Goal: Transaction & Acquisition: Purchase product/service

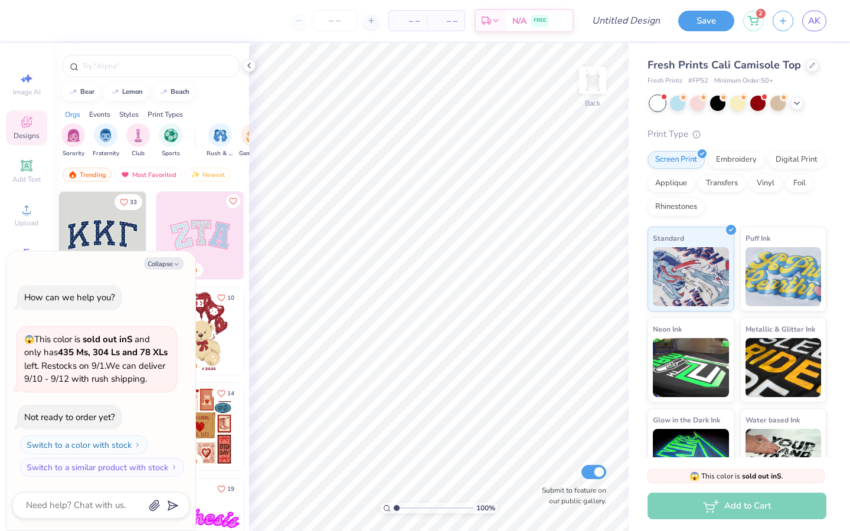
type textarea "x"
click at [172, 257] on button "Collapse" at bounding box center [164, 263] width 40 height 12
type textarea "x"
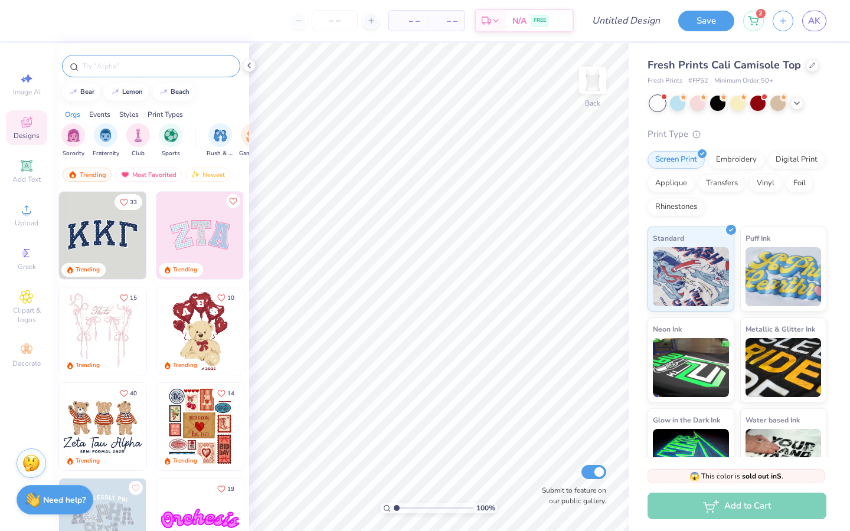
click at [137, 71] on input "text" at bounding box center [156, 66] width 151 height 12
type input "red"
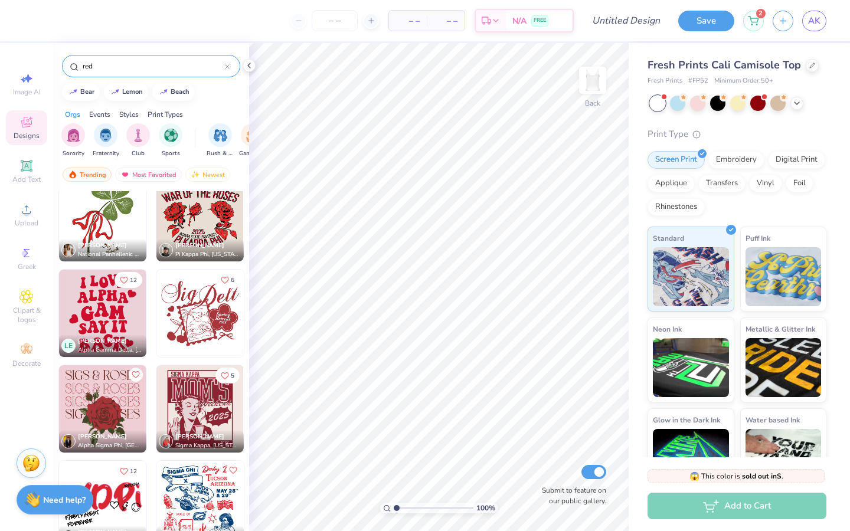
scroll to position [16375, 0]
click at [197, 318] on img at bounding box center [199, 313] width 87 height 87
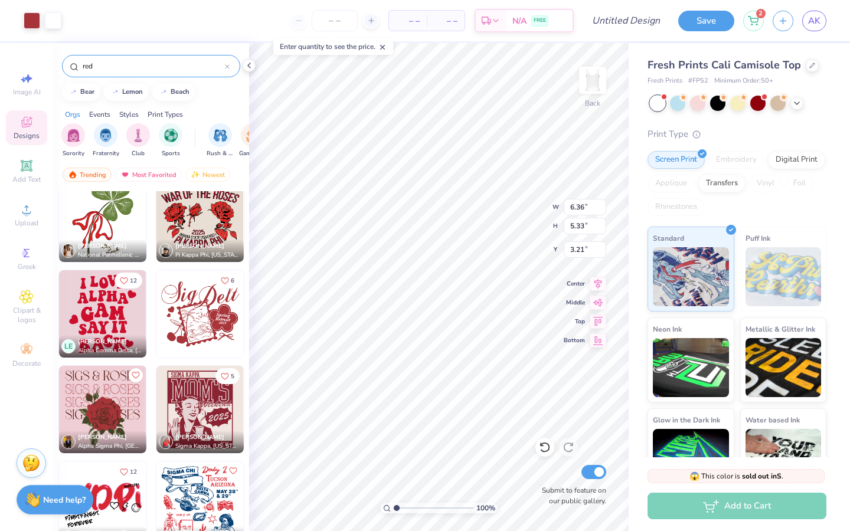
type input "3.21"
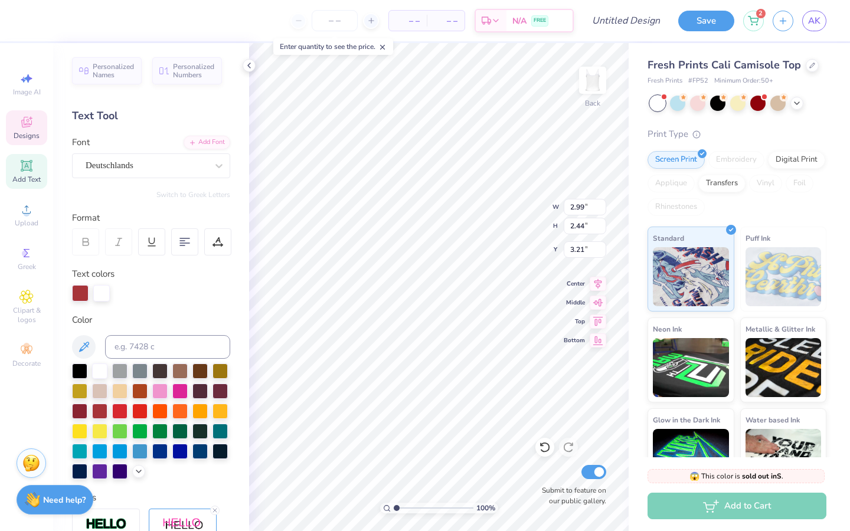
scroll to position [9, 1]
type textarea "Women in"
type input "7.75"
type input "2.00"
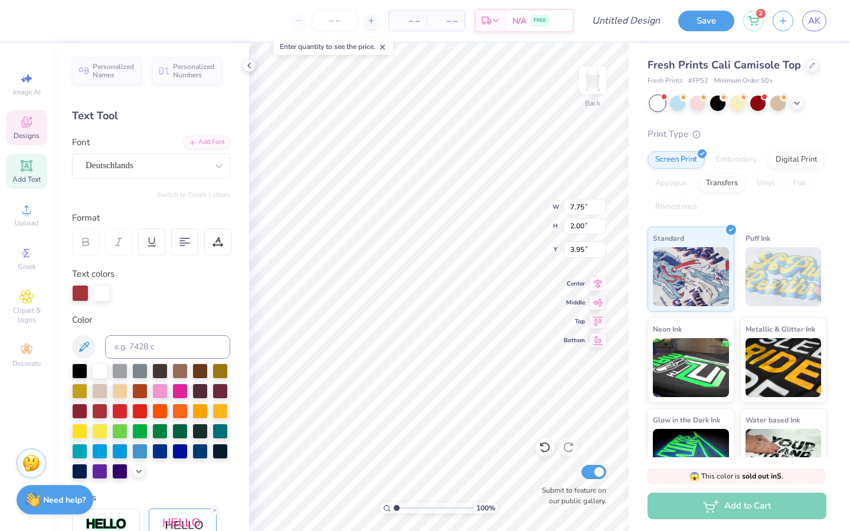
type input "3.95"
type input "3.72"
type input "2.14"
type input "3.13"
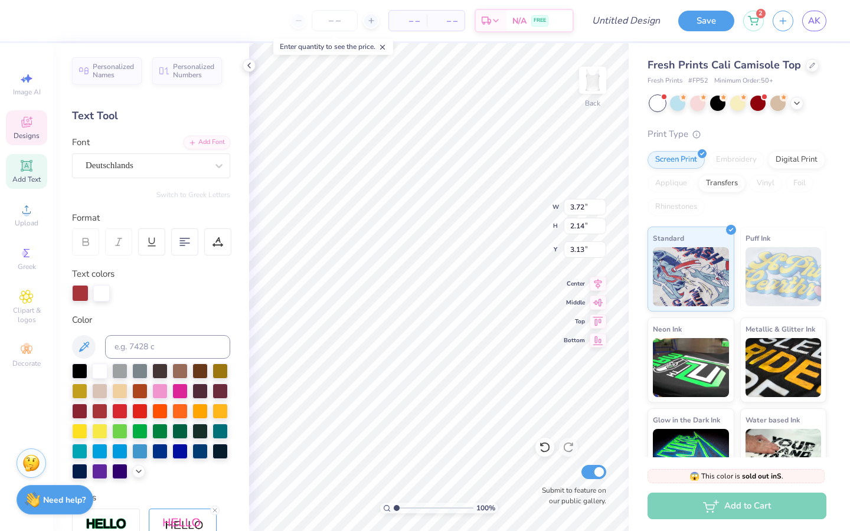
type input "7.75"
type input "2.00"
type input "3.95"
type textarea "Women in Medicine"
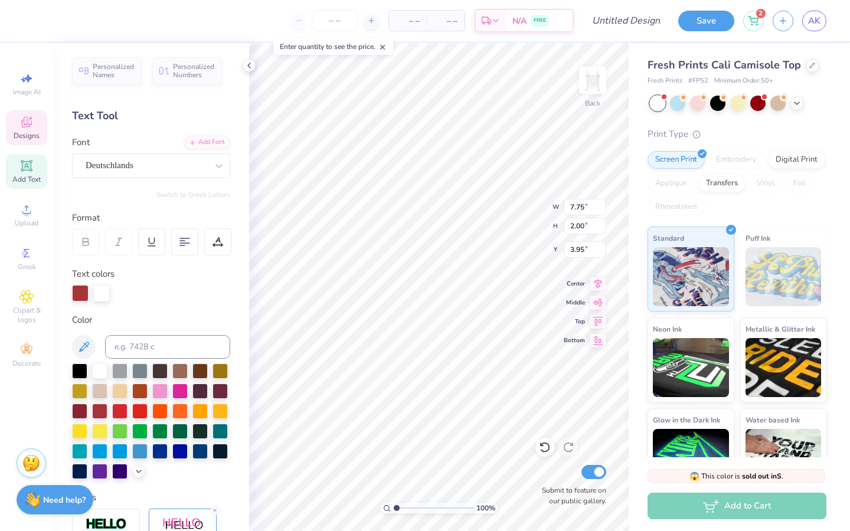
scroll to position [9, 5]
type input "3.14"
type input "3.24"
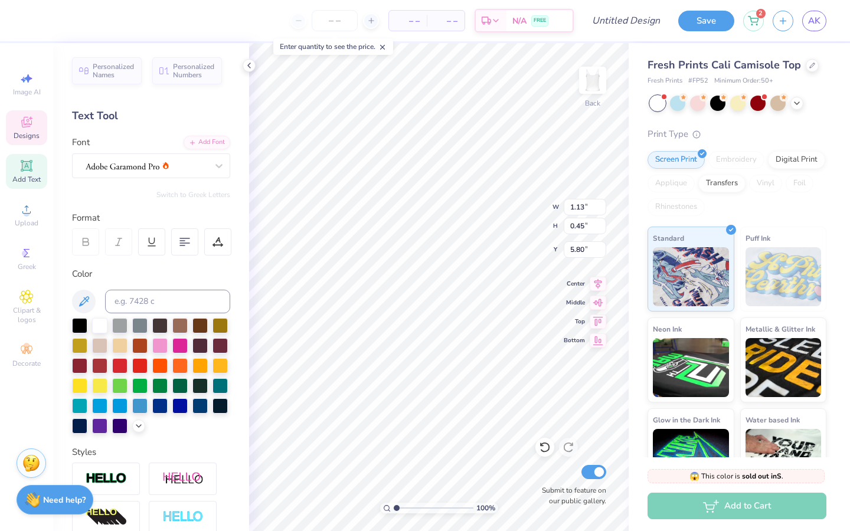
scroll to position [9, 1]
type input "0.65"
type input "0.23"
type input "6.50"
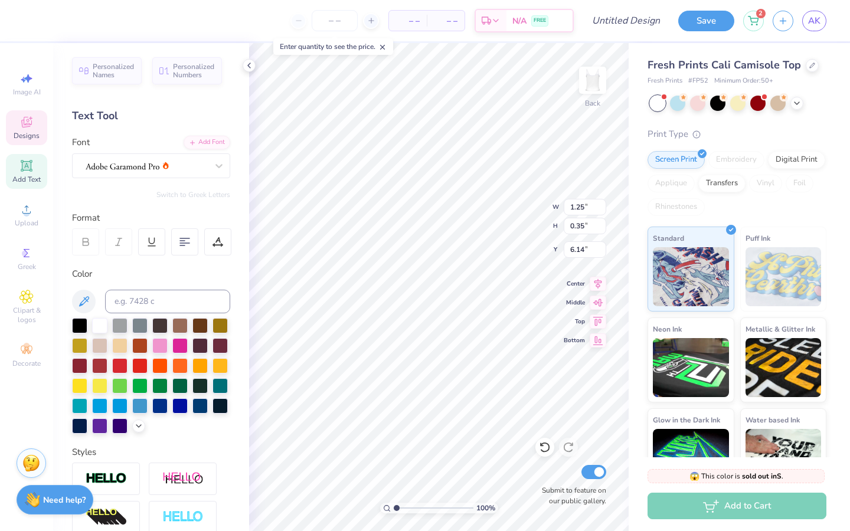
type textarea "[DATE]-[DATE]"
type input "5.95"
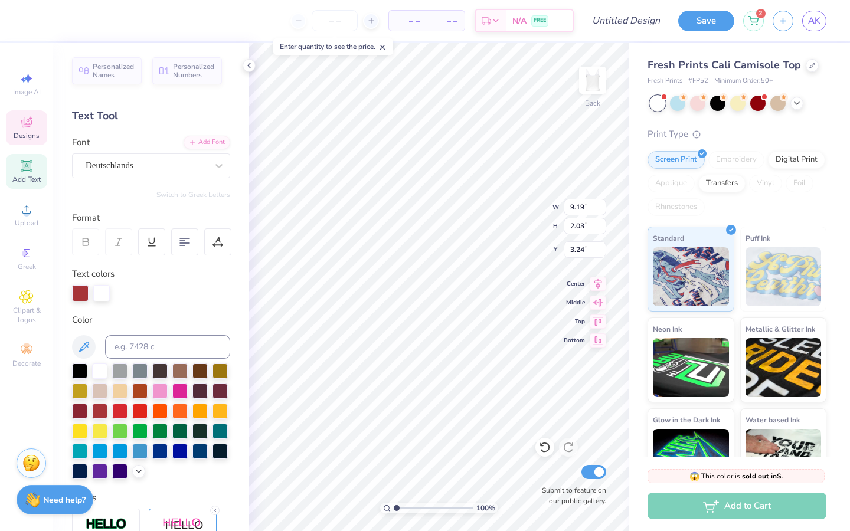
scroll to position [9, 4]
type textarea "Women In Medicine"
type input "2.22"
type input "1.42"
type input "1.71"
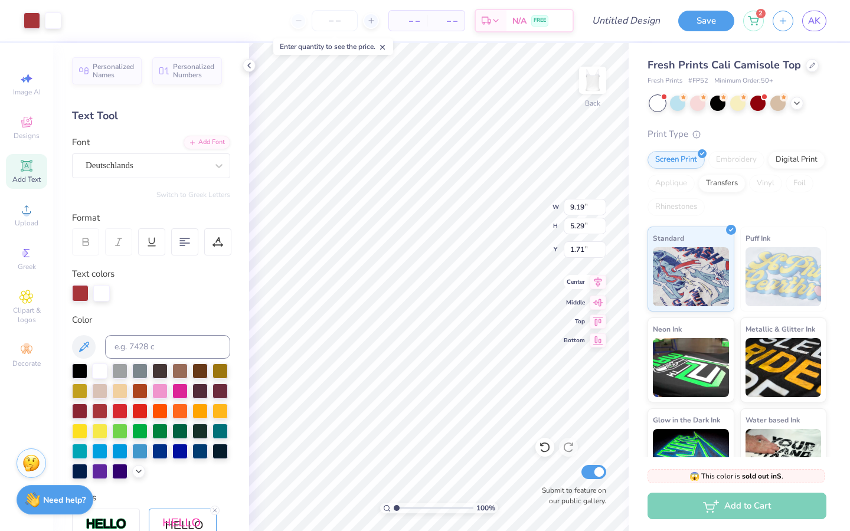
click at [603, 286] on icon at bounding box center [598, 282] width 17 height 14
click at [598, 304] on icon at bounding box center [598, 301] width 17 height 14
click at [601, 317] on icon at bounding box center [598, 320] width 17 height 14
click at [601, 288] on icon at bounding box center [598, 282] width 17 height 14
click at [598, 308] on icon at bounding box center [598, 301] width 17 height 14
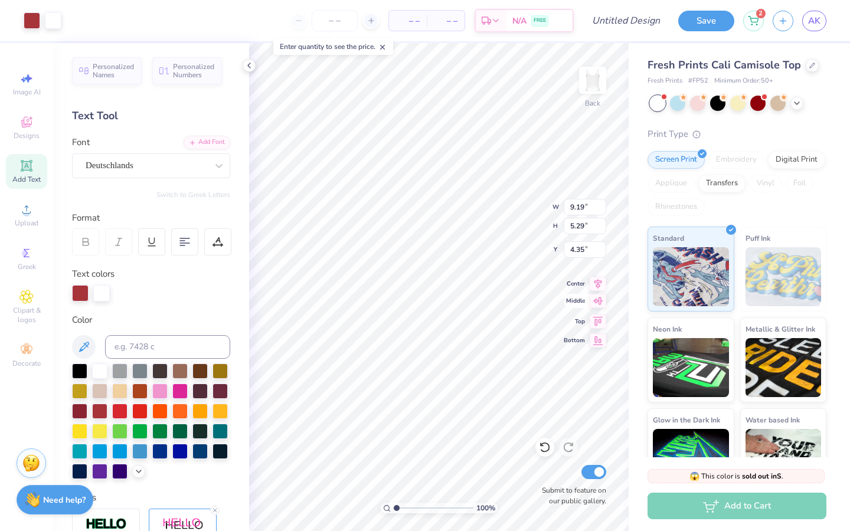
type input "2.03"
click at [635, 22] on input "Design Title" at bounding box center [641, 21] width 58 height 24
type input "z"
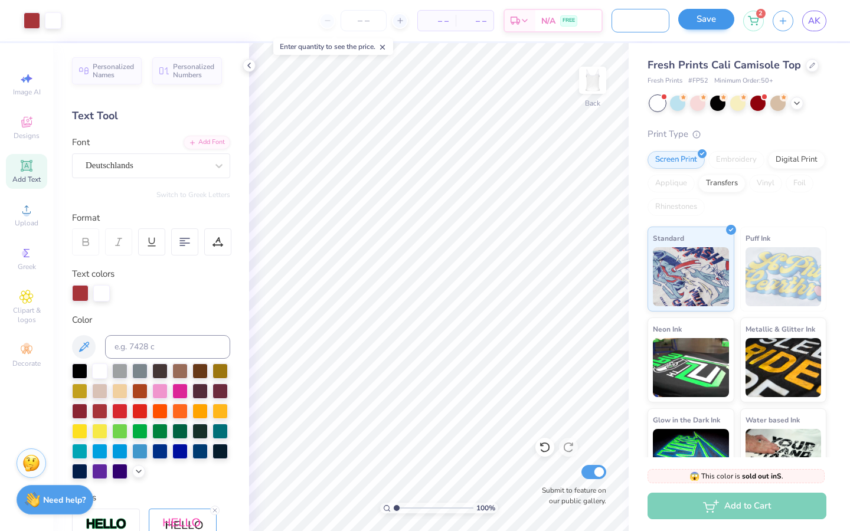
type input "Final August WIM Design"
click at [711, 19] on button "Save" at bounding box center [706, 19] width 56 height 21
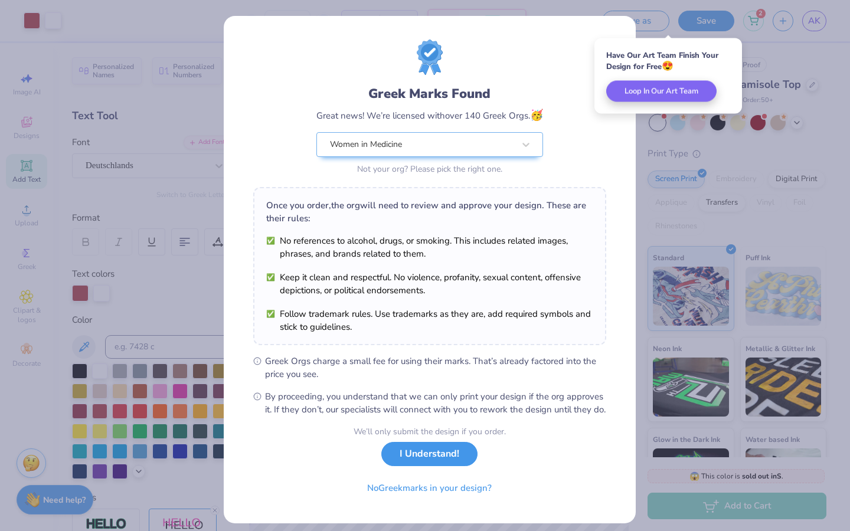
click at [452, 466] on button "I Understand!" at bounding box center [429, 454] width 96 height 24
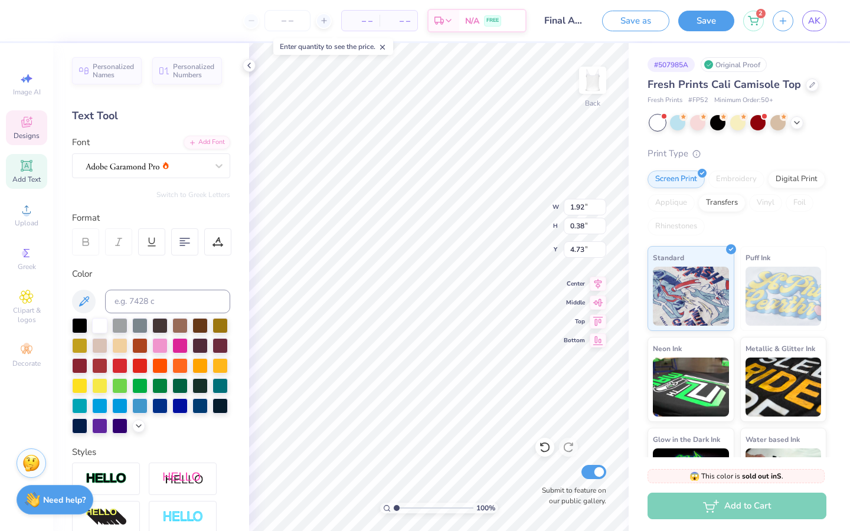
scroll to position [9, 1]
click at [188, 249] on div at bounding box center [184, 242] width 27 height 27
type textarea "[DATE]-[DATE] SDSU"
type input "0.84"
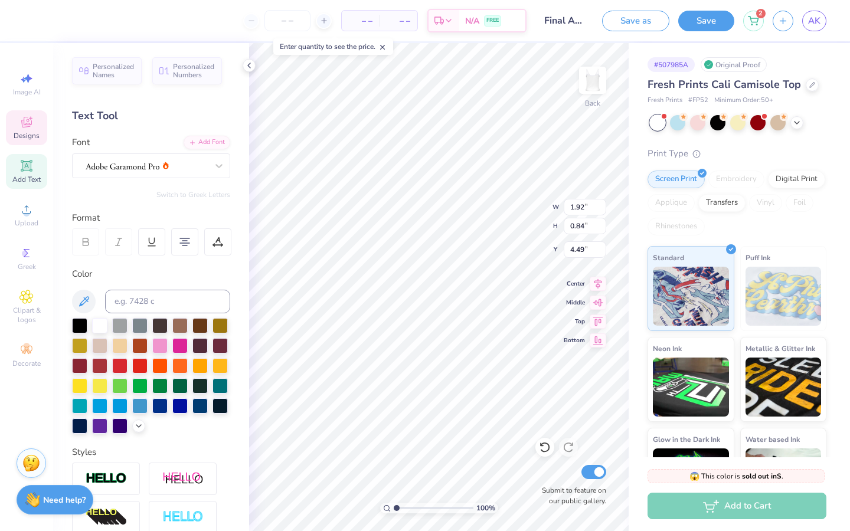
type input "4.69"
type input "1.93"
type input "0.93"
type input "4.63"
type input "4.65"
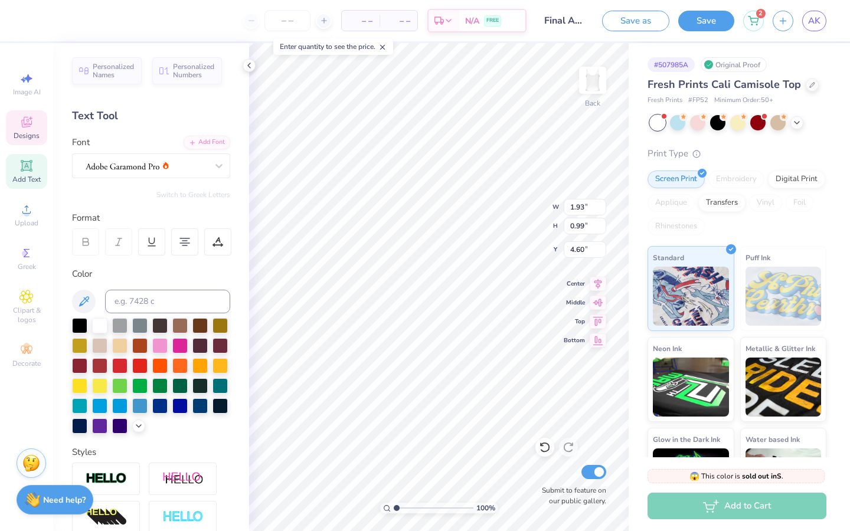
type input "0.99"
type input "4.60"
type input "0.95"
type input "4.63"
click at [366, 21] on span "– –" at bounding box center [361, 21] width 24 height 12
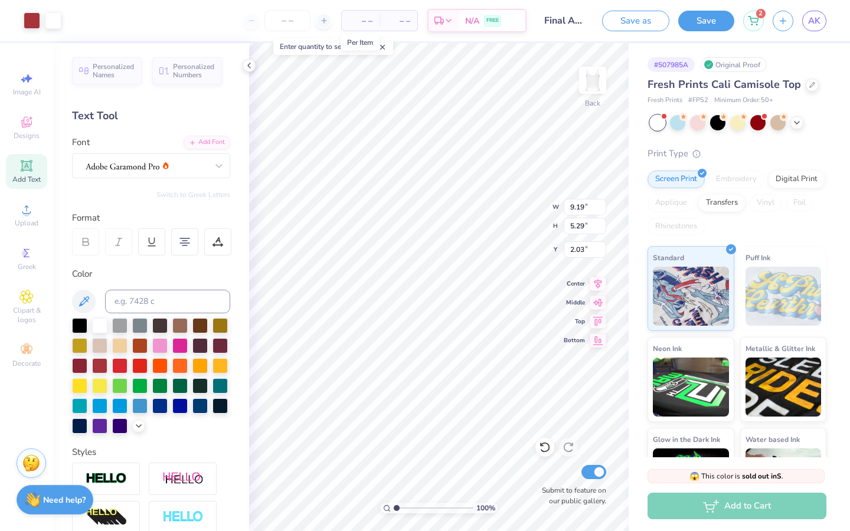
click at [366, 21] on span "– –" at bounding box center [361, 21] width 24 height 12
click at [292, 21] on input "number" at bounding box center [288, 20] width 46 height 21
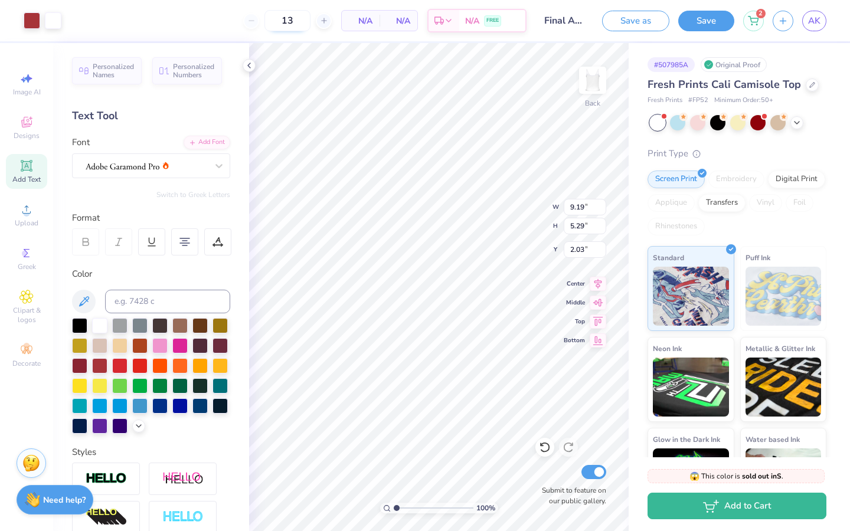
type input "1"
click at [325, 21] on line at bounding box center [323, 21] width 5 height 0
drag, startPoint x: 267, startPoint y: 19, endPoint x: 256, endPoint y: 19, distance: 11.8
click at [256, 19] on input "51" at bounding box center [241, 20] width 46 height 21
type input "50"
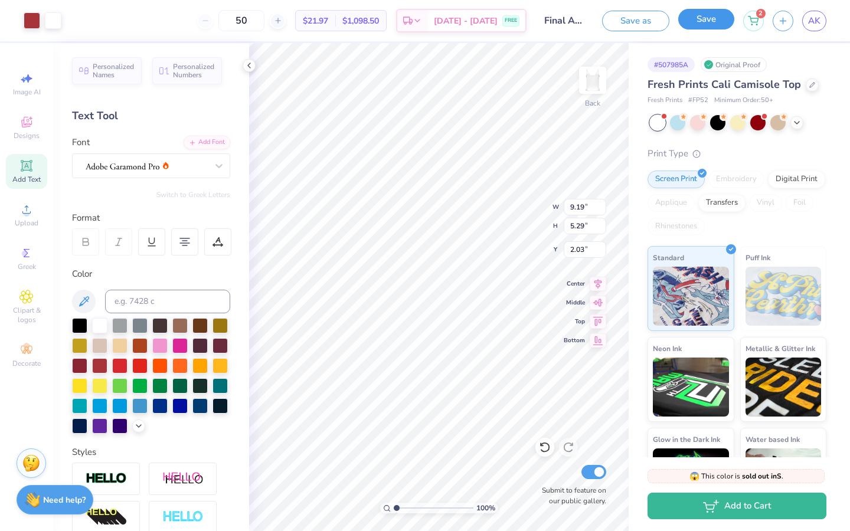
click at [700, 22] on button "Save" at bounding box center [706, 19] width 56 height 21
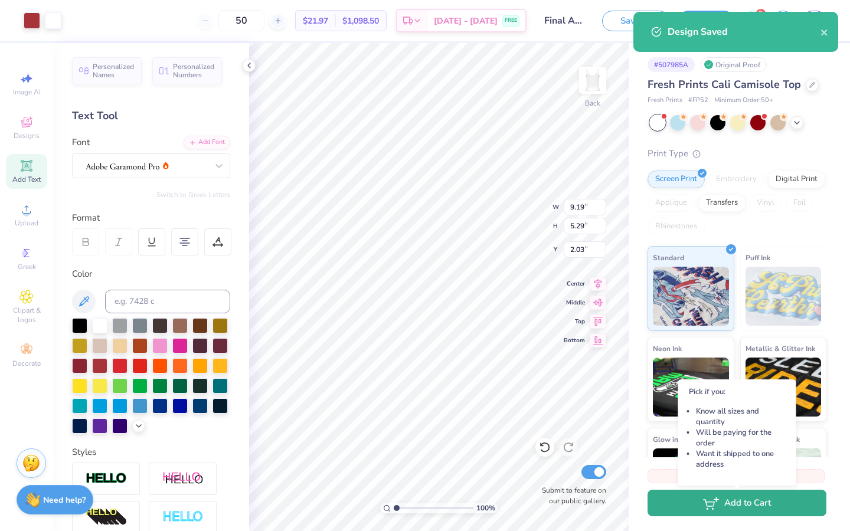
click at [738, 514] on button "Add to Cart" at bounding box center [737, 503] width 179 height 27
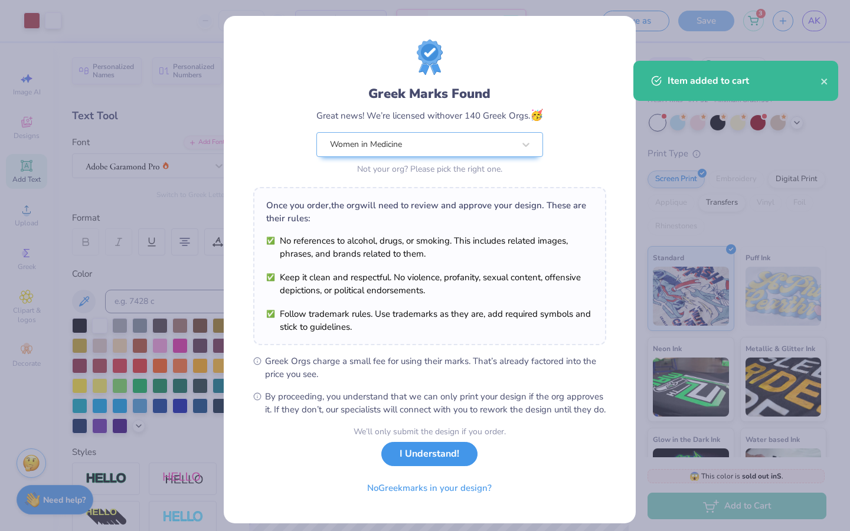
click at [425, 466] on button "I Understand!" at bounding box center [429, 454] width 96 height 24
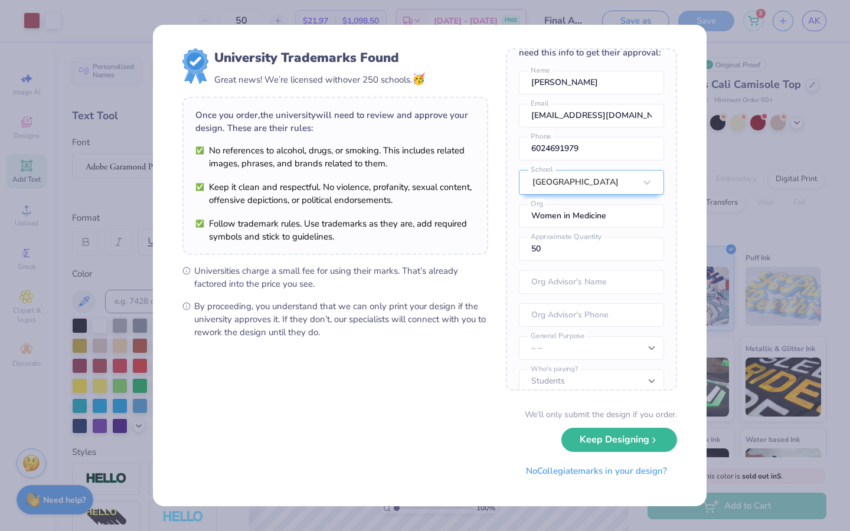
scroll to position [0, 0]
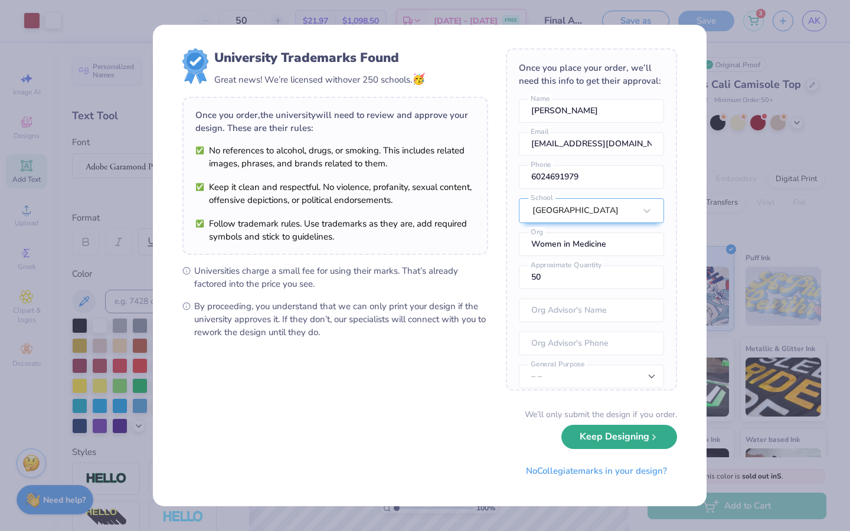
click at [627, 443] on button "Keep Designing" at bounding box center [620, 437] width 116 height 24
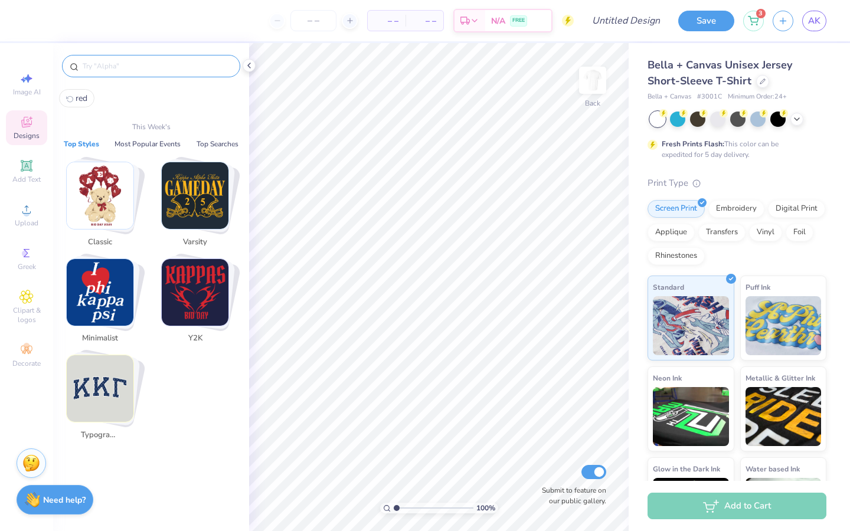
click at [156, 62] on input "text" at bounding box center [156, 66] width 151 height 12
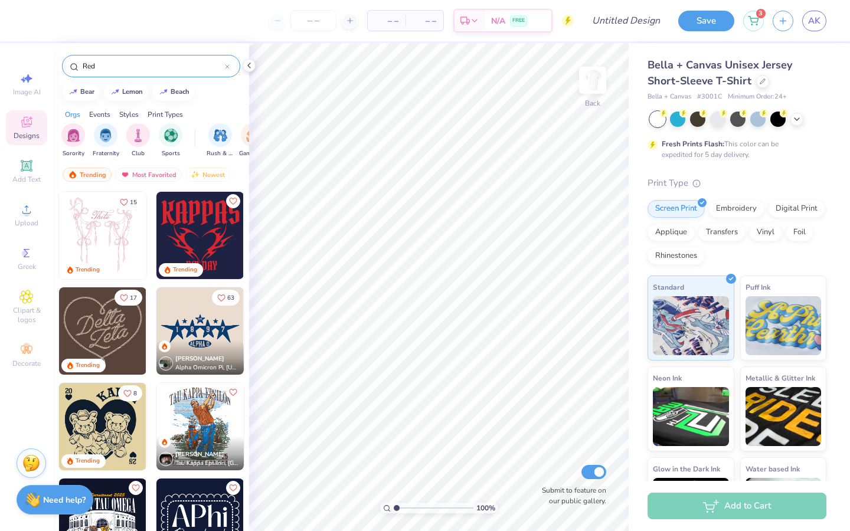
type input "Red"
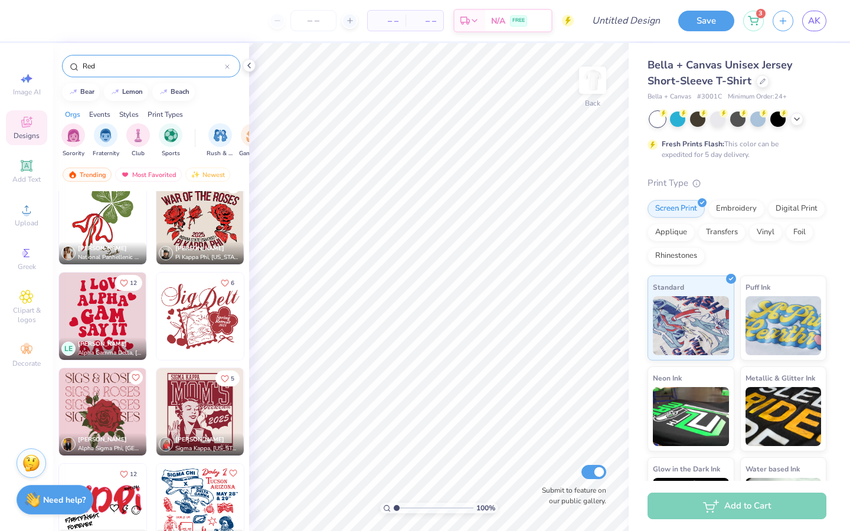
scroll to position [16316, 0]
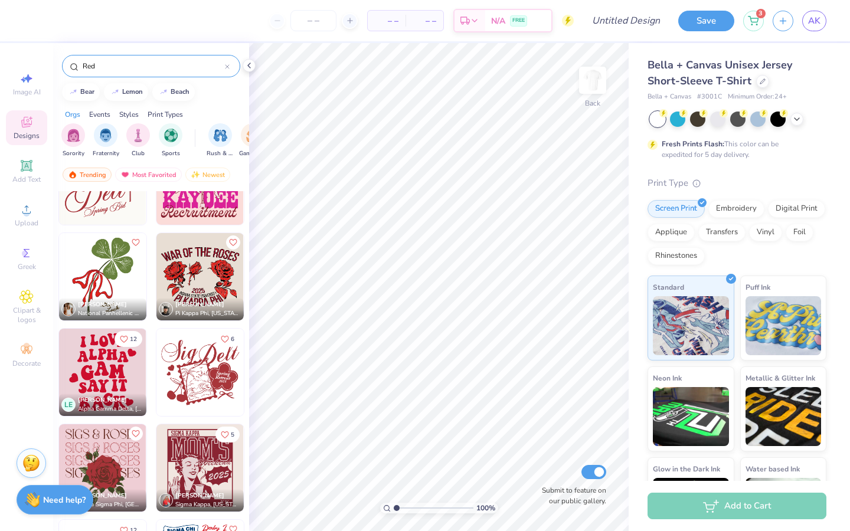
click at [207, 373] on img at bounding box center [199, 372] width 87 height 87
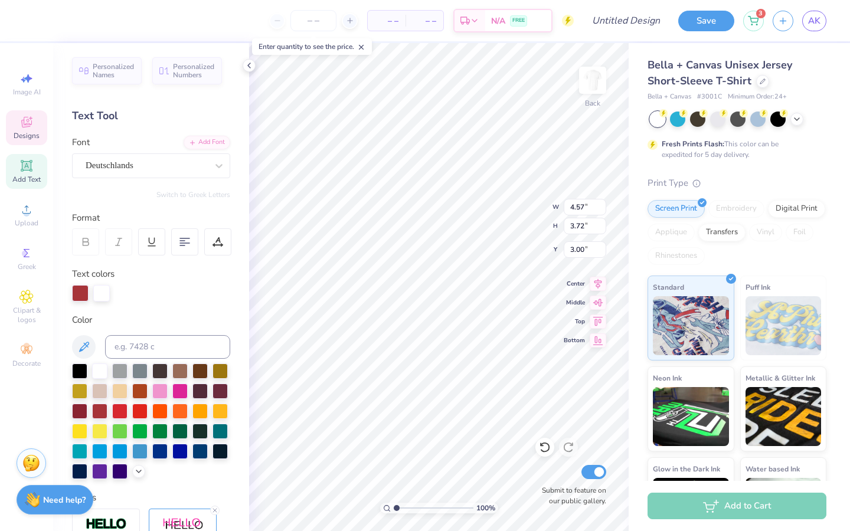
scroll to position [9, 4]
type textarea "Women In Medicine"
type input "3.00"
type input "6.36"
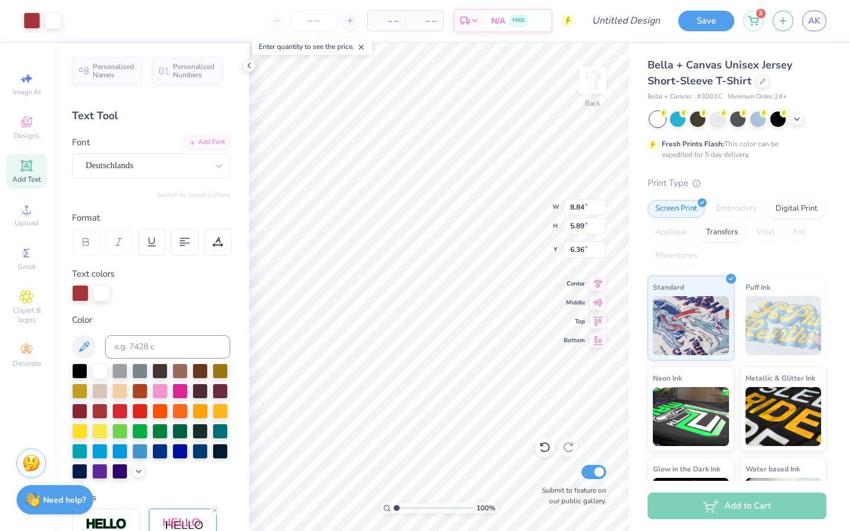
type input "14.19"
type input "3.09"
type input "4.00"
type input "13.67"
type input "2.97"
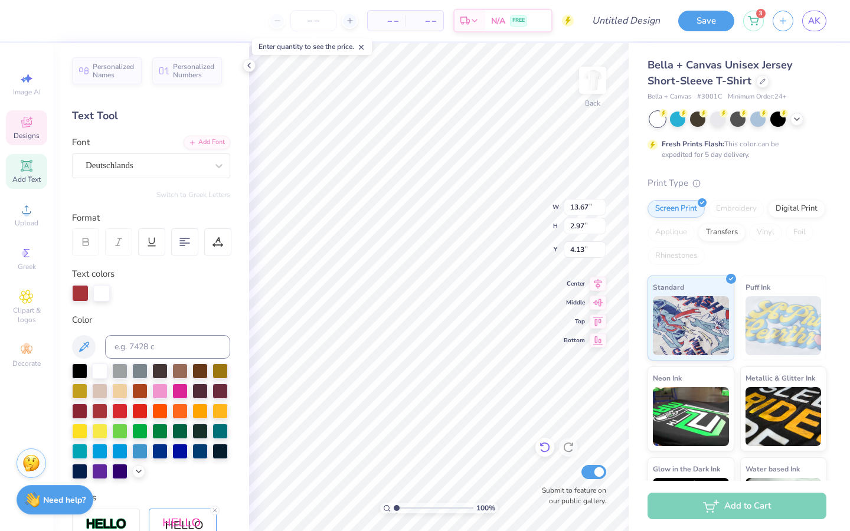
type input "4.12"
type input "13.11"
type input "2.85"
type input "4.39"
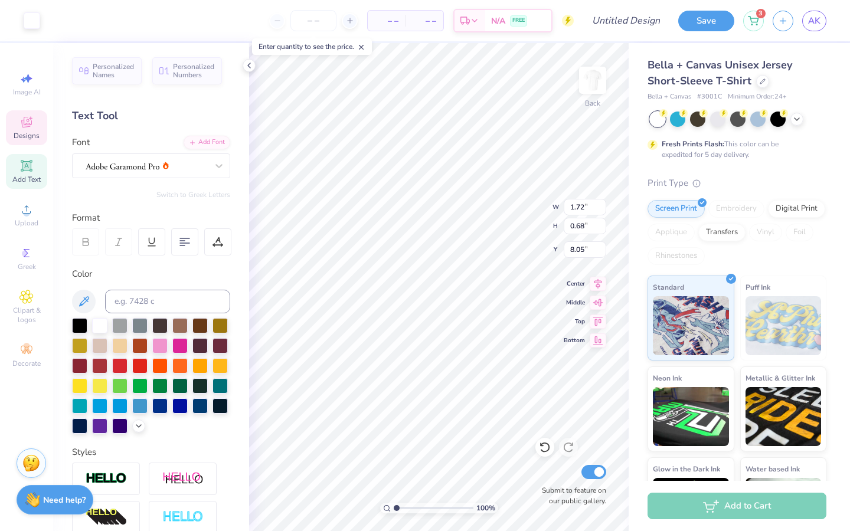
scroll to position [9, 1]
type input "1.91"
type input "0.53"
type input "8.57"
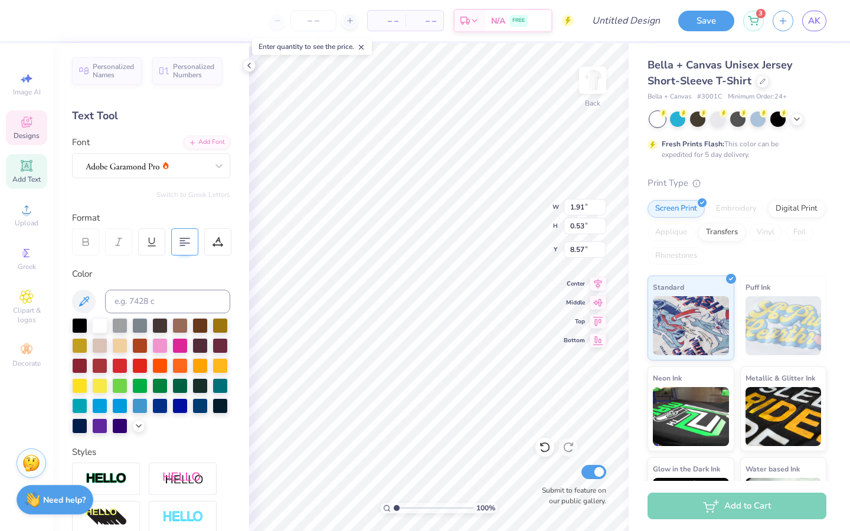
type textarea "[DATE]-[DATE] SDSU"
click at [185, 241] on icon at bounding box center [185, 242] width 11 height 11
type input "7.29"
type input "8.23"
type input "1.38"
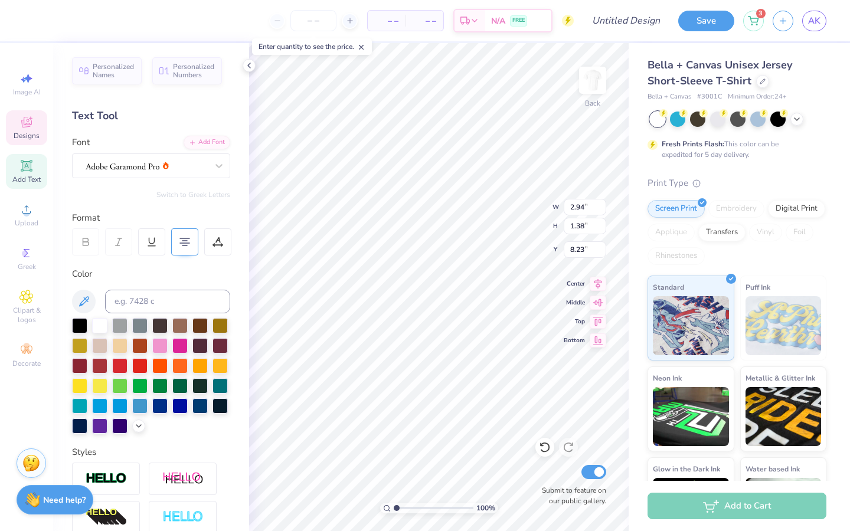
type input "8.16"
click at [309, 25] on input "number" at bounding box center [314, 20] width 46 height 21
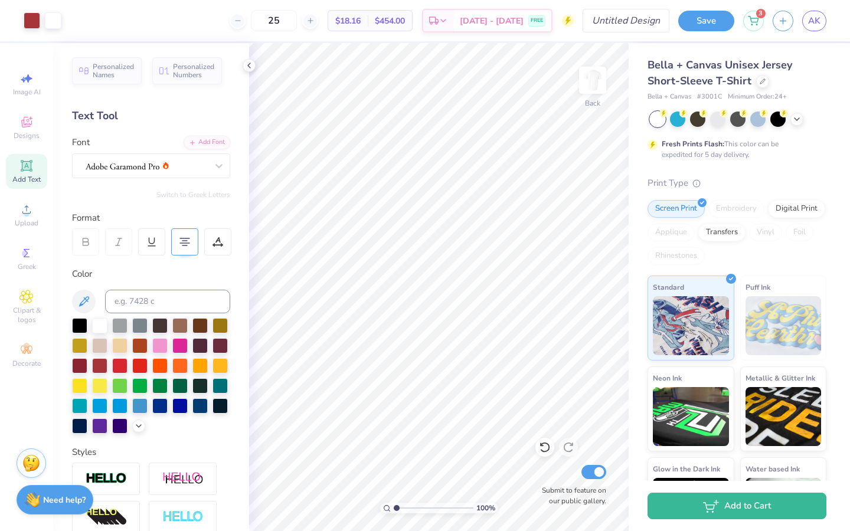
type input "25"
click at [629, 30] on input "Design Title" at bounding box center [641, 21] width 58 height 24
type input "Final Aug WIM t shirt"
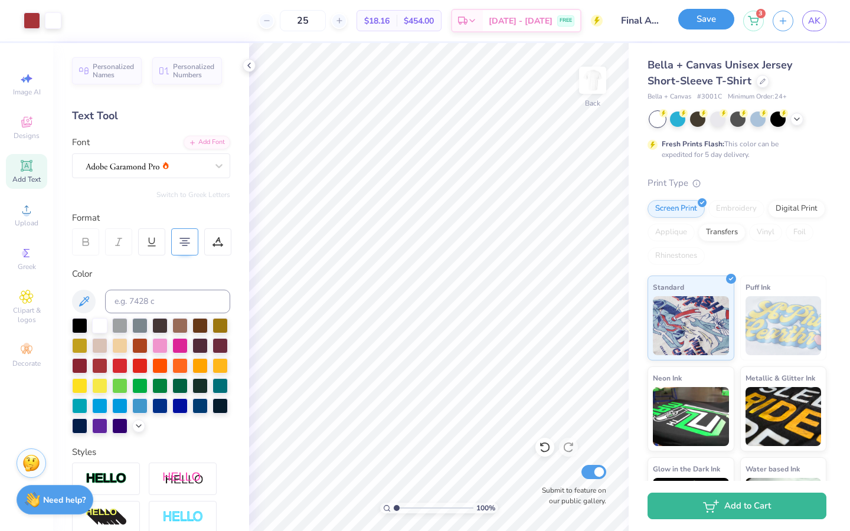
click at [703, 22] on button "Save" at bounding box center [706, 19] width 56 height 21
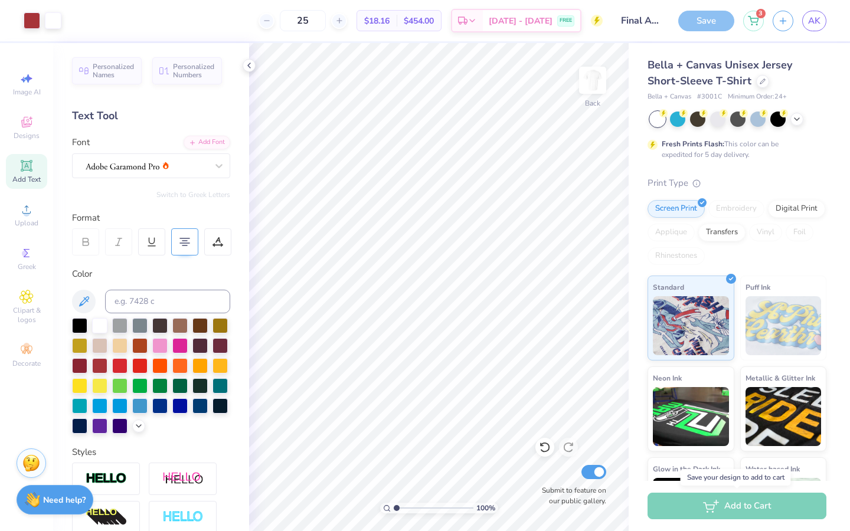
click at [732, 511] on div "Add to Cart" at bounding box center [737, 506] width 179 height 27
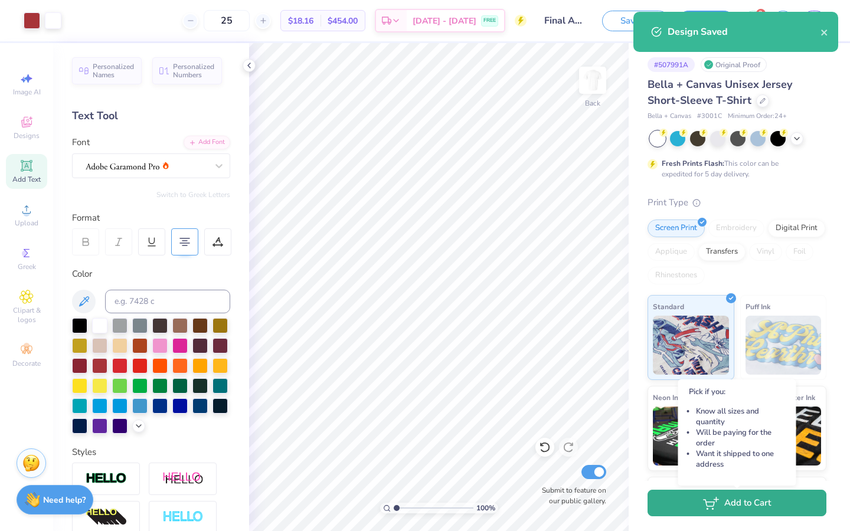
click at [732, 502] on button "Add to Cart" at bounding box center [737, 503] width 179 height 27
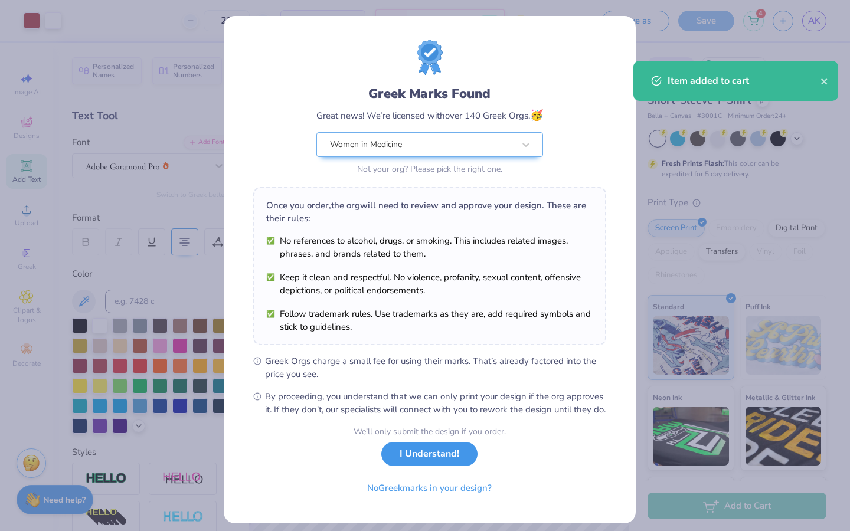
click at [449, 466] on button "I Understand!" at bounding box center [429, 454] width 96 height 24
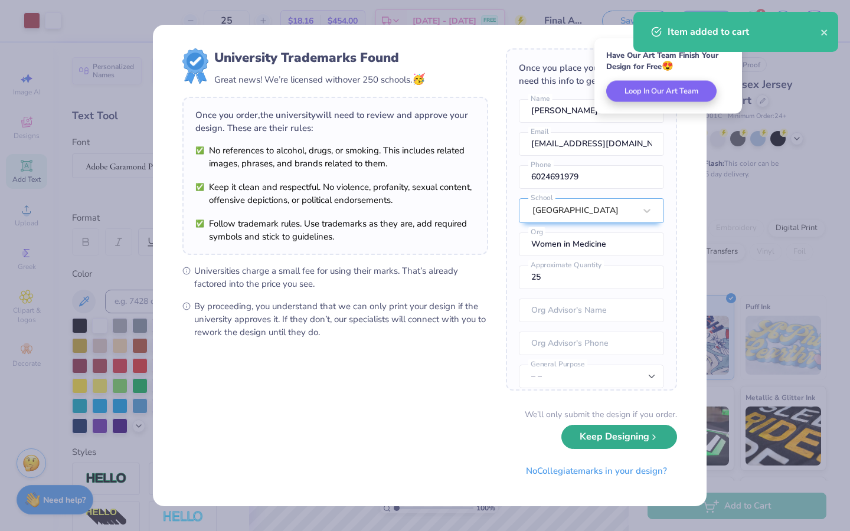
click at [650, 437] on icon "submit" at bounding box center [654, 437] width 9 height 9
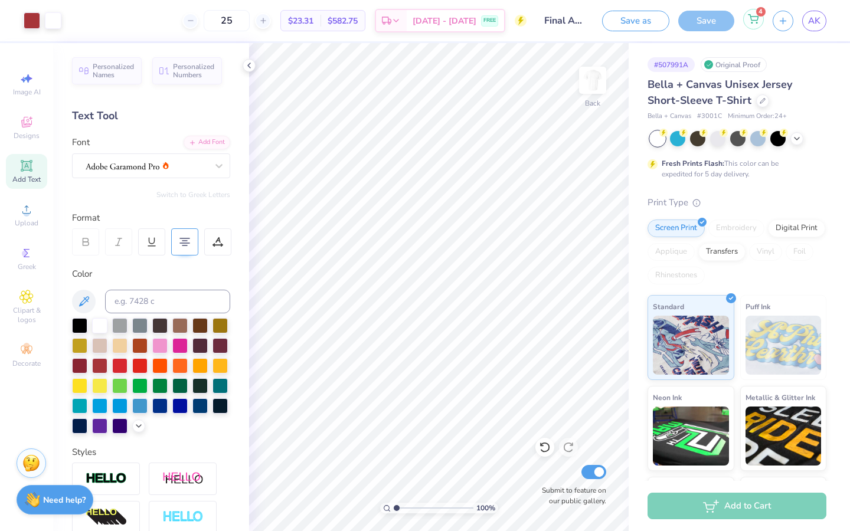
click at [762, 19] on div "4" at bounding box center [753, 19] width 21 height 21
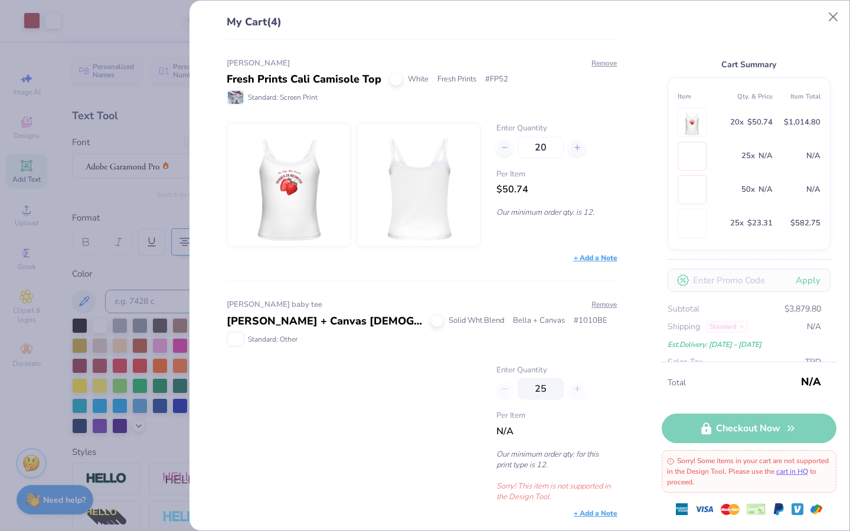
scroll to position [10, 0]
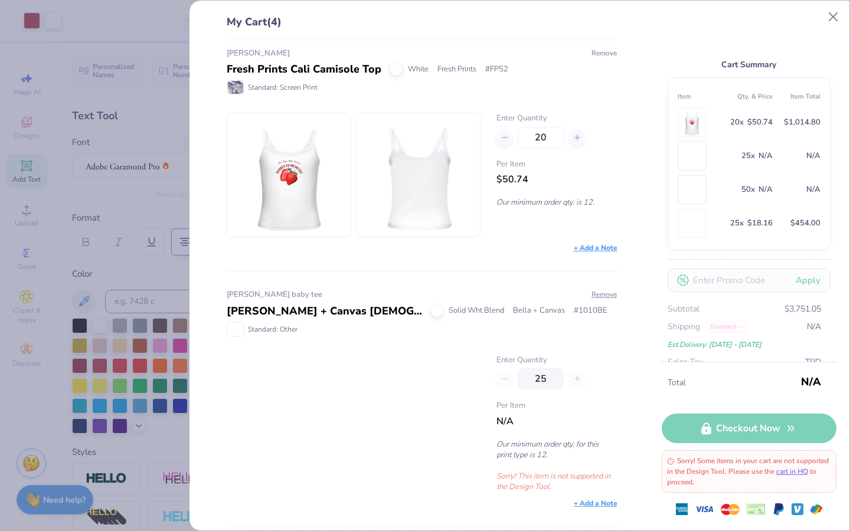
click at [599, 51] on button "Remove" at bounding box center [604, 53] width 27 height 11
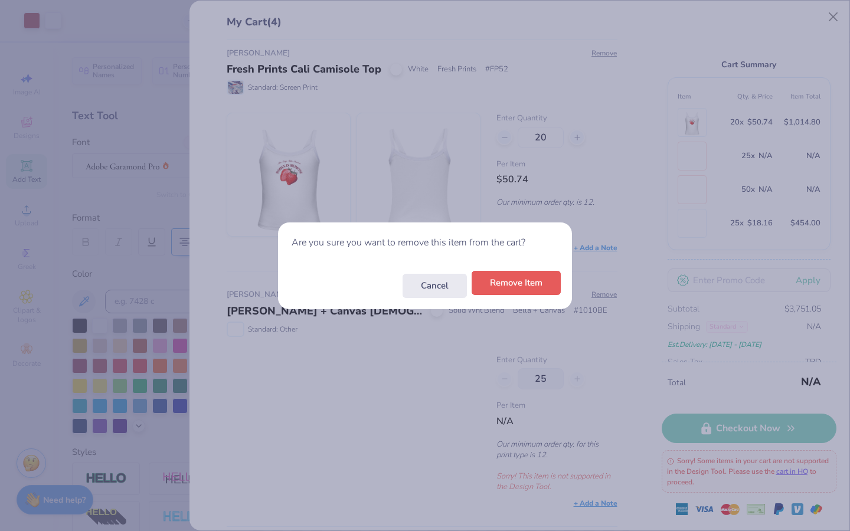
click at [532, 292] on button "Remove Item" at bounding box center [516, 283] width 89 height 24
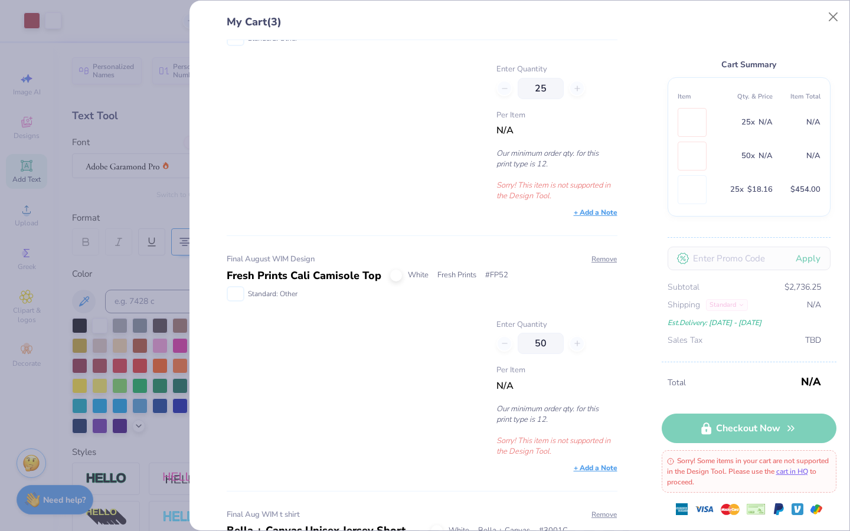
scroll to position [0, 0]
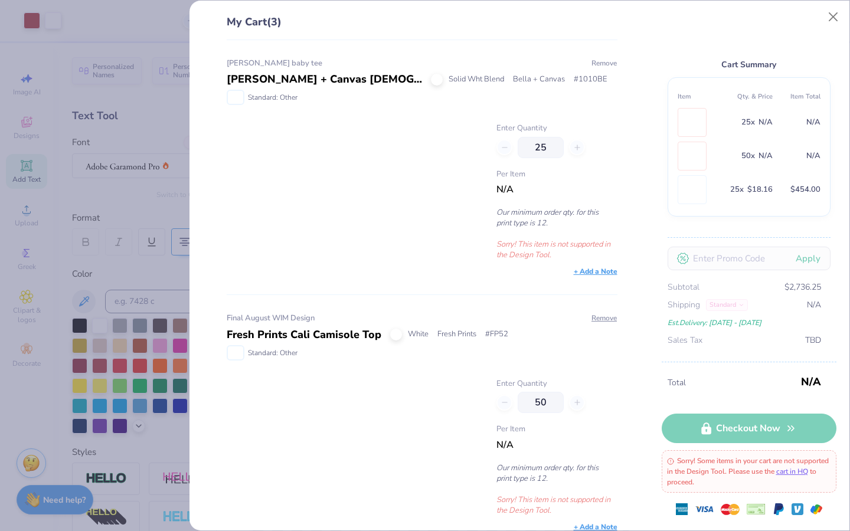
click at [594, 64] on button "Remove" at bounding box center [604, 63] width 27 height 11
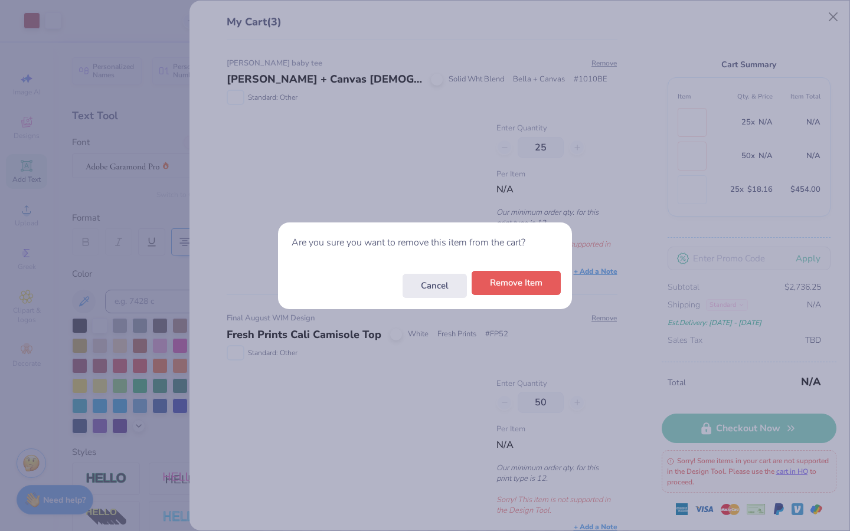
click at [509, 283] on button "Remove Item" at bounding box center [516, 283] width 89 height 24
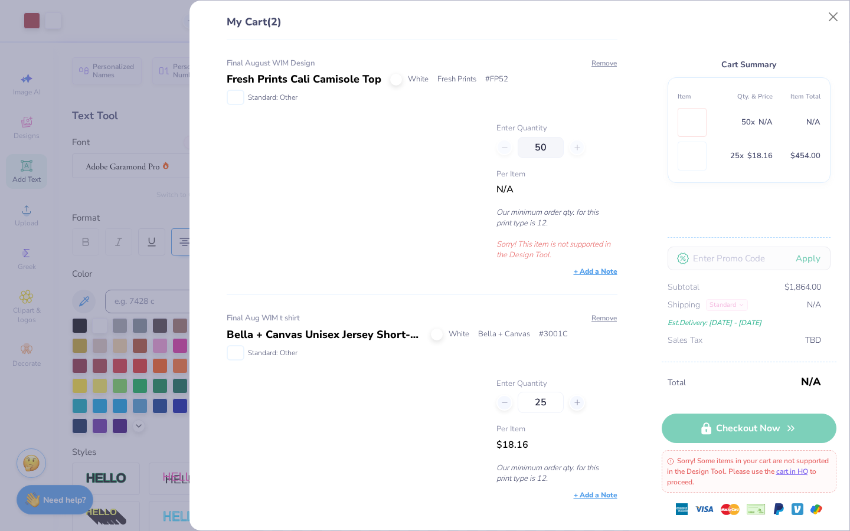
click at [507, 148] on div "50" at bounding box center [557, 147] width 120 height 21
click at [517, 150] on div "50" at bounding box center [557, 147] width 120 height 21
drag, startPoint x: 548, startPoint y: 399, endPoint x: 531, endPoint y: 399, distance: 16.5
click at [531, 399] on input "25" at bounding box center [541, 402] width 46 height 21
type input "12"
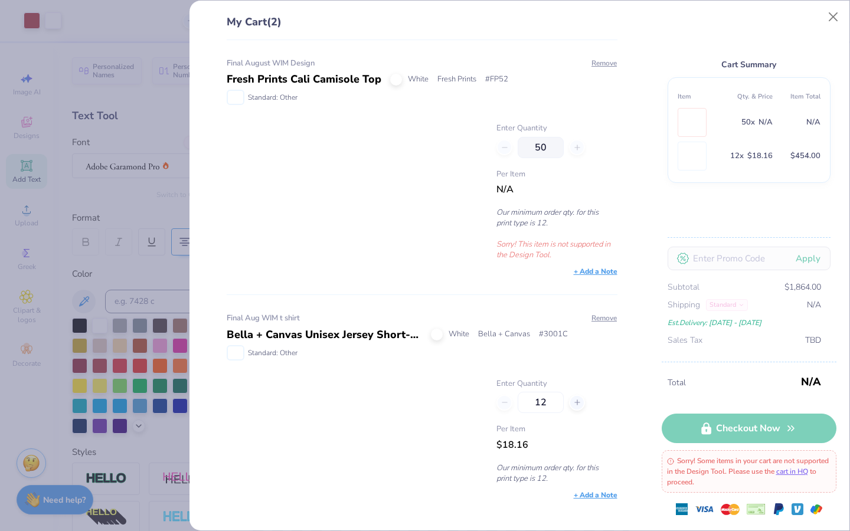
type input "12"
click at [506, 145] on div "50" at bounding box center [557, 147] width 120 height 21
click at [537, 249] on p "Sorry! This item is not supported in the Design Tool." at bounding box center [557, 249] width 120 height 21
click at [835, 15] on button "Close" at bounding box center [834, 17] width 22 height 22
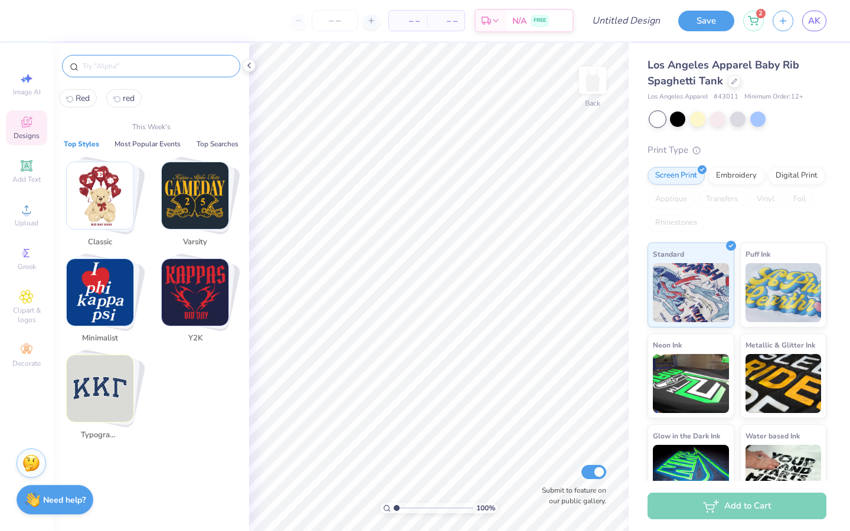
click at [107, 68] on input "text" at bounding box center [156, 66] width 151 height 12
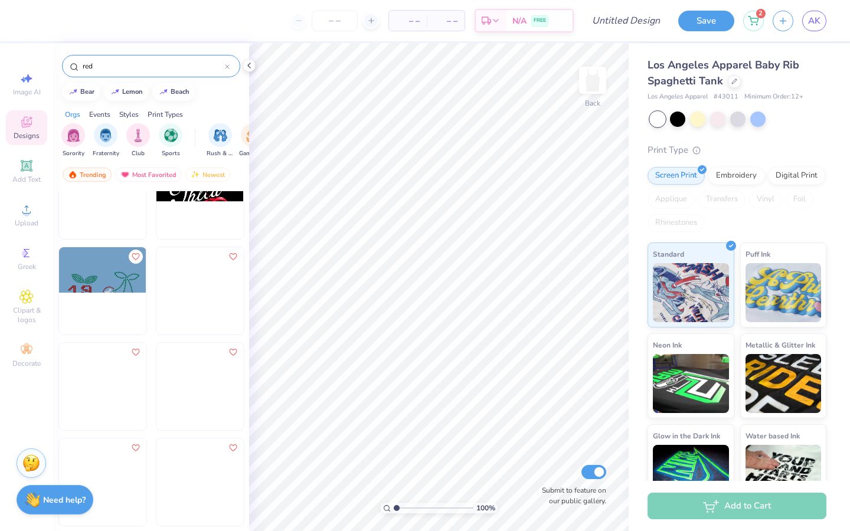
scroll to position [8514, 0]
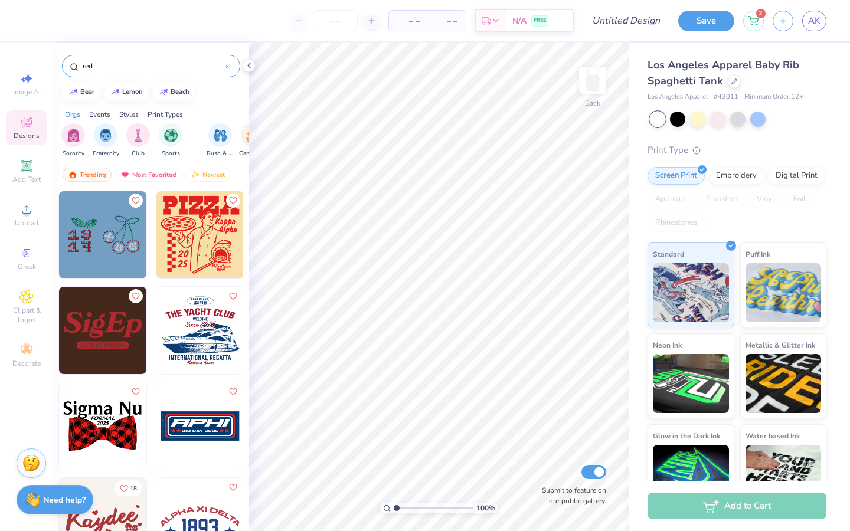
click at [138, 65] on input "red" at bounding box center [152, 66] width 143 height 12
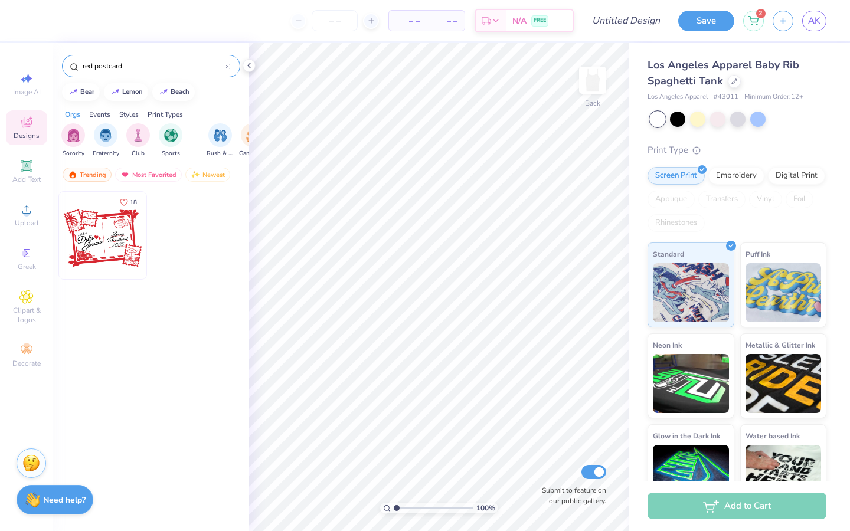
drag, startPoint x: 135, startPoint y: 66, endPoint x: 94, endPoint y: 66, distance: 41.3
click at [94, 66] on input "red postcard" at bounding box center [152, 66] width 143 height 12
type input "red"
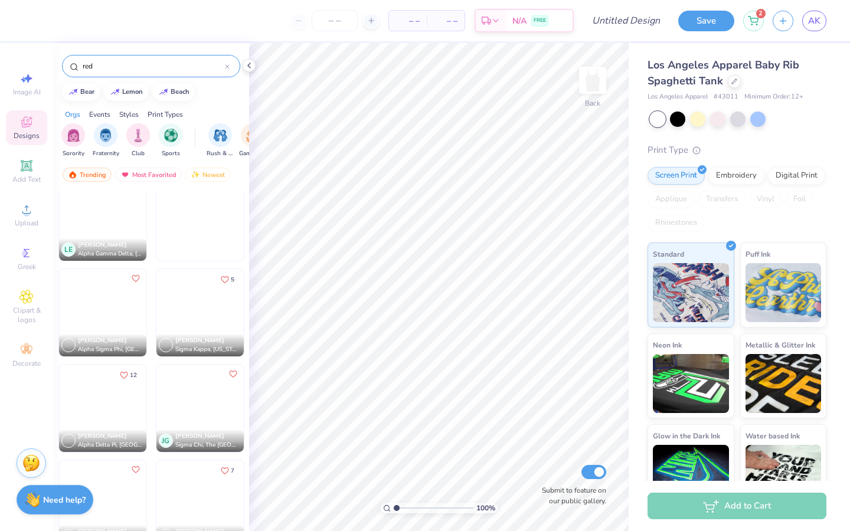
scroll to position [16461, 0]
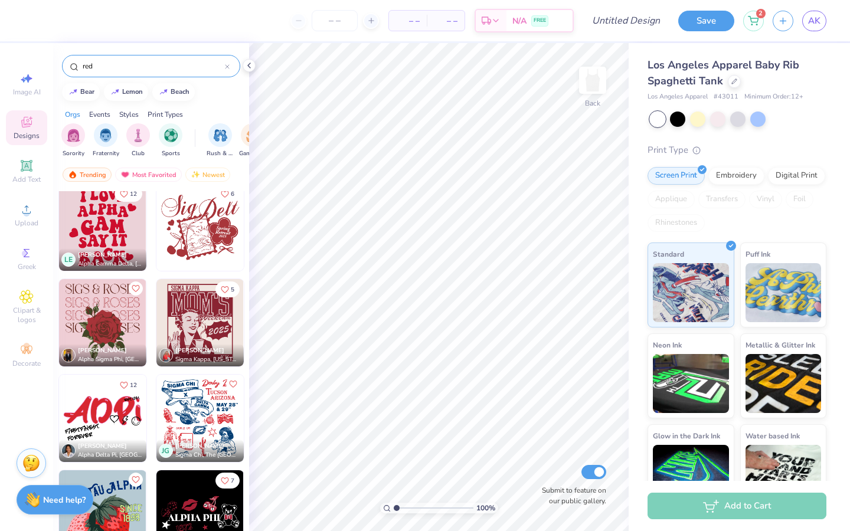
click at [200, 233] on img at bounding box center [199, 227] width 87 height 87
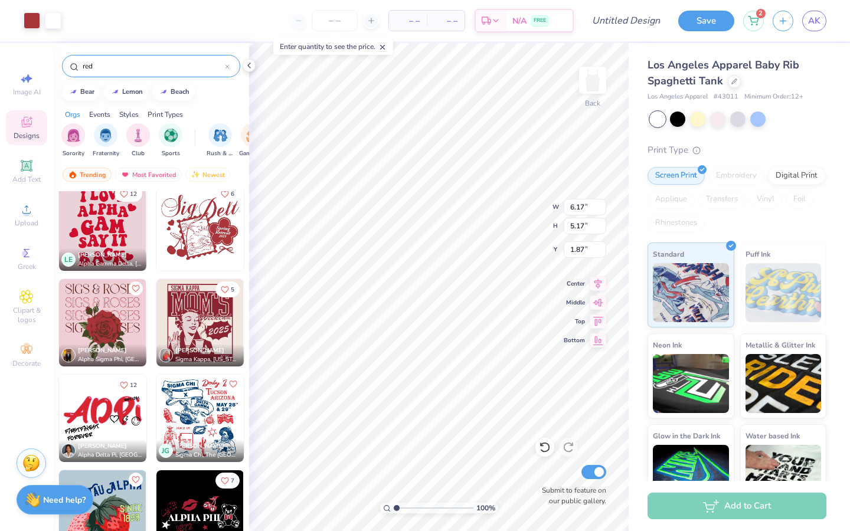
type input "1.87"
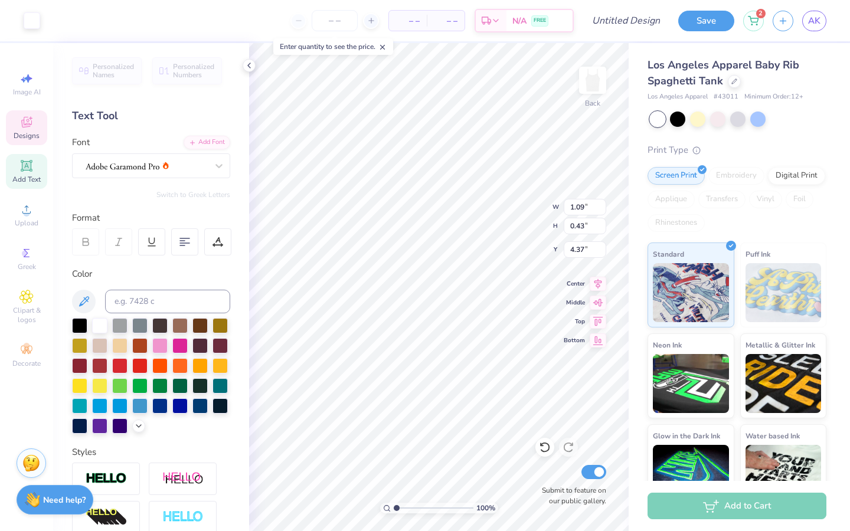
scroll to position [9, 1]
type input "0.63"
type input "0.23"
type input "5.05"
type input "1.21"
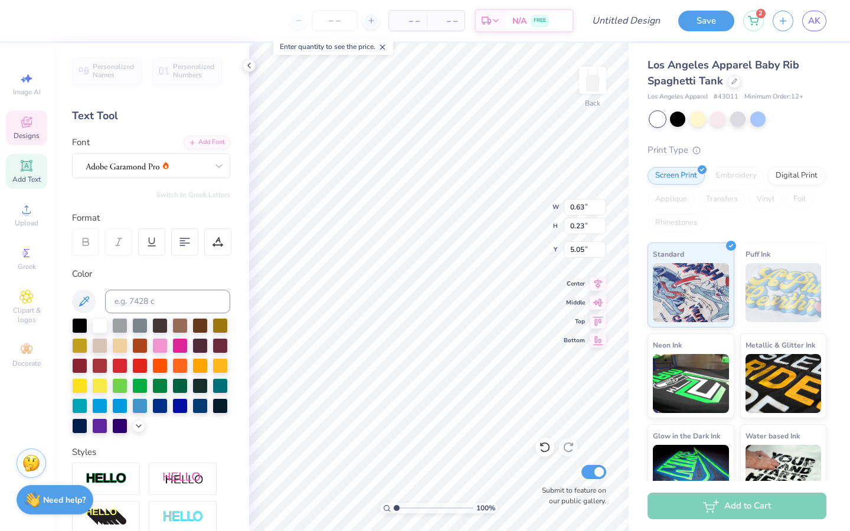
type input "0.34"
type input "4.70"
type textarea "@"
type textarea "[DATE]-[DATE] SDSU"
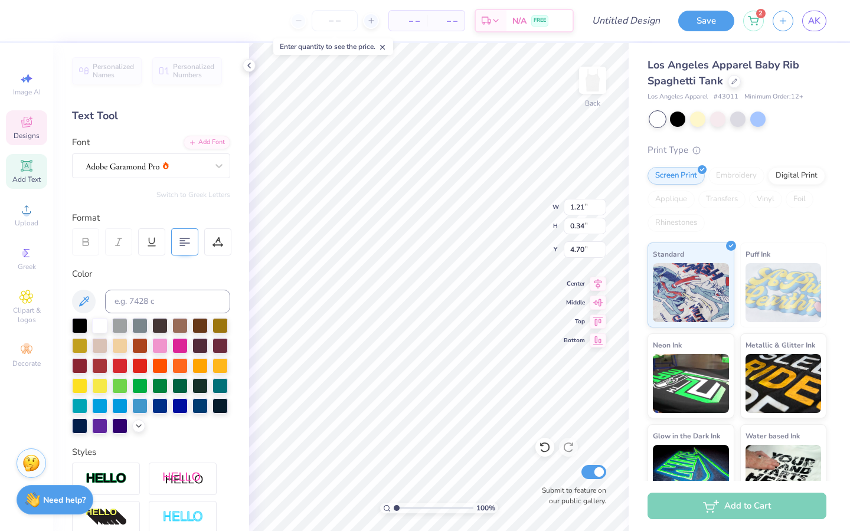
click at [186, 249] on div at bounding box center [184, 242] width 27 height 27
type input "4.48"
type input "1.87"
type input "0.88"
type input "4.44"
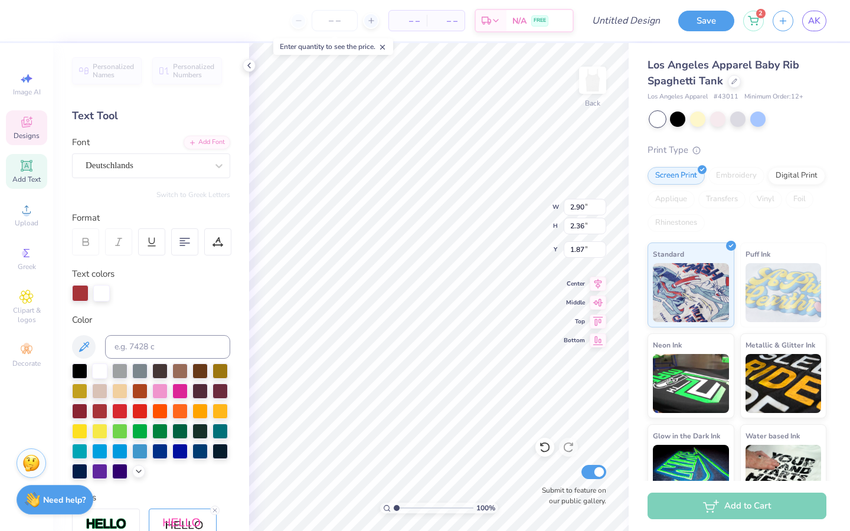
scroll to position [9, 1]
type input "3.60"
type input "2.08"
type input "1.90"
type textarea "W"
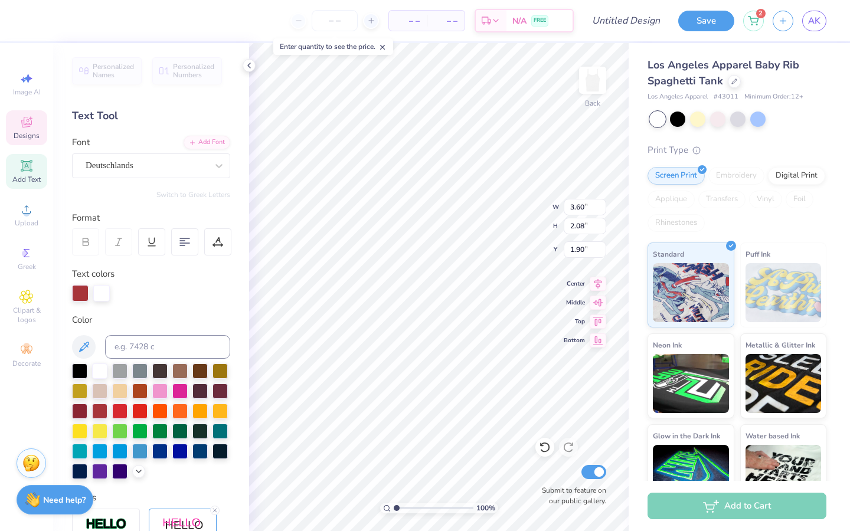
scroll to position [9, 4]
type textarea "Women In Medicine"
type input "1.92"
click at [338, 22] on input "number" at bounding box center [335, 20] width 46 height 21
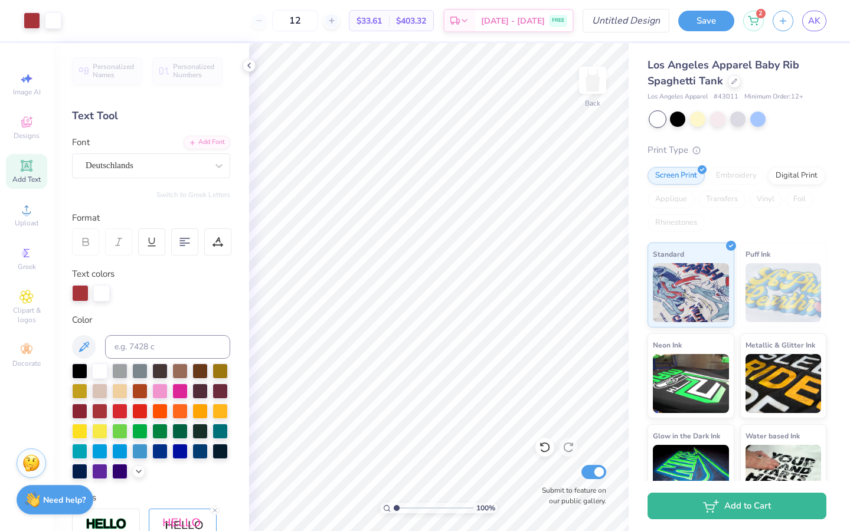
type input "12"
click at [628, 27] on input "Design Title" at bounding box center [641, 21] width 58 height 24
type input "WIM Aug Final design tank"
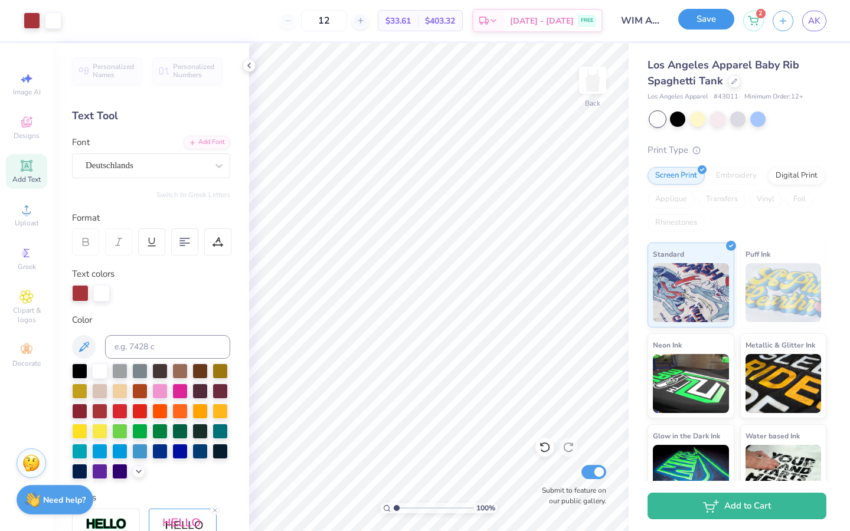
click at [713, 19] on button "Save" at bounding box center [706, 19] width 56 height 21
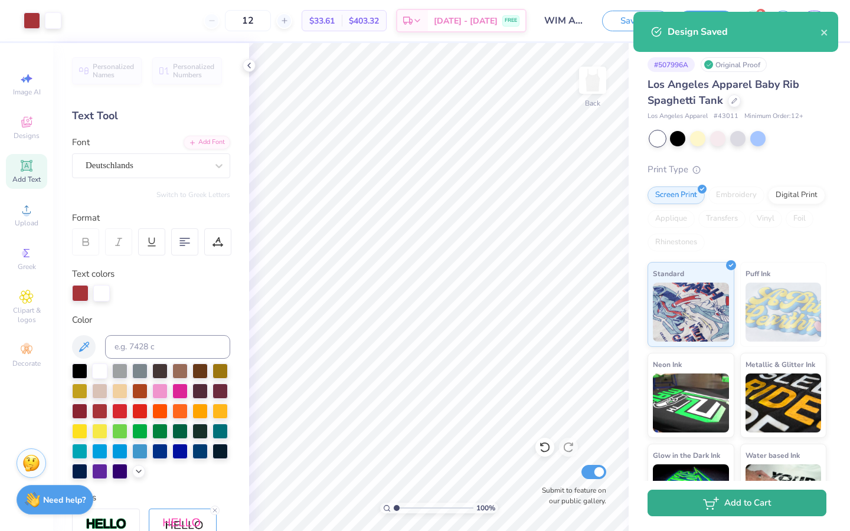
click at [748, 502] on button "Add to Cart" at bounding box center [737, 503] width 179 height 27
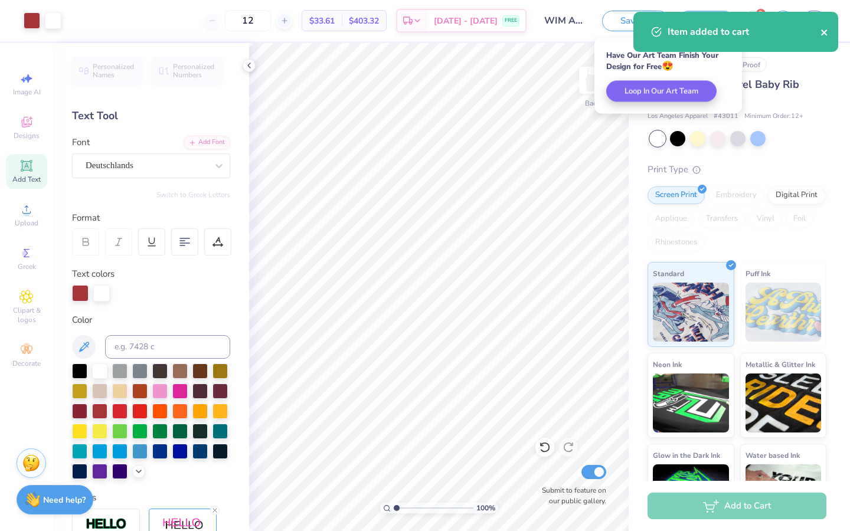
click at [828, 30] on icon "close" at bounding box center [825, 32] width 8 height 9
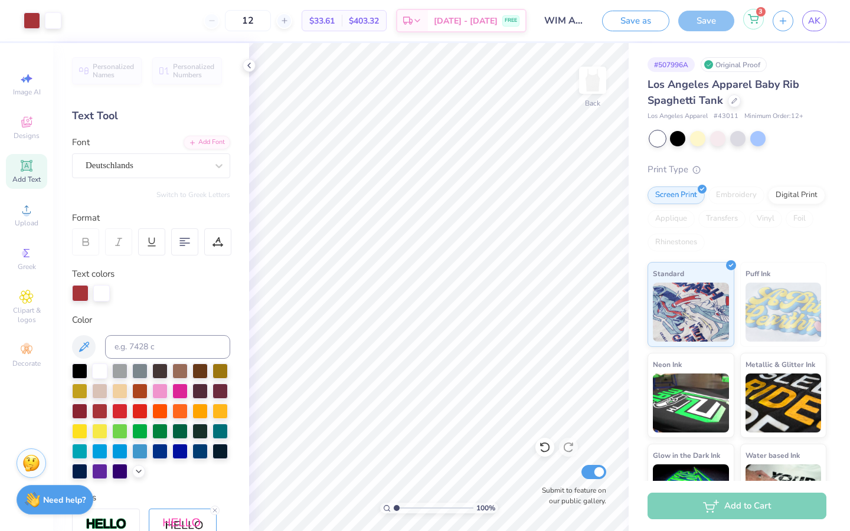
click at [756, 19] on icon at bounding box center [753, 18] width 11 height 9
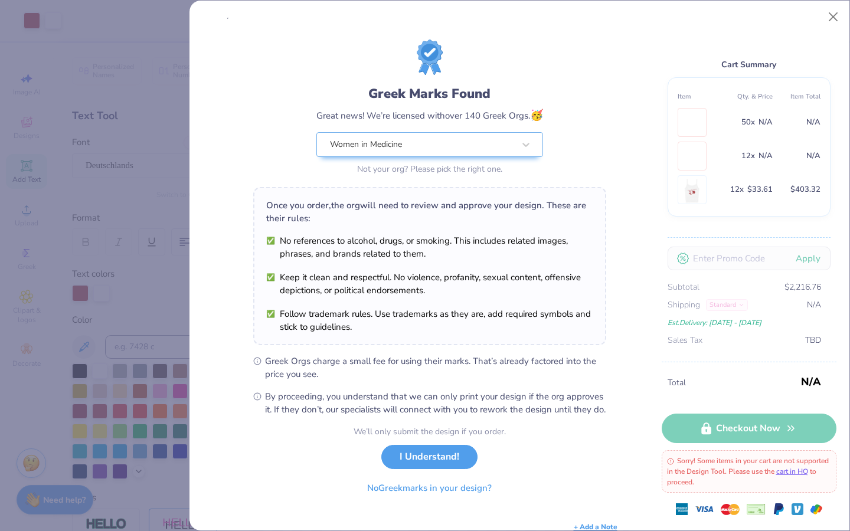
click at [590, 64] on div "Greek Marks Found Great news! We’re licensed with over 140 Greek Orgs. 🥳 Women …" at bounding box center [429, 109] width 353 height 138
click at [436, 466] on button "I Understand!" at bounding box center [429, 454] width 96 height 24
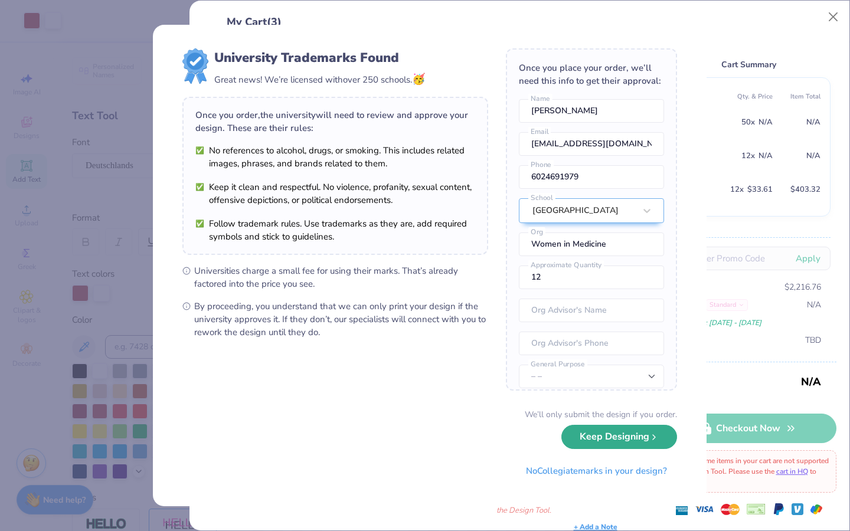
click at [612, 441] on button "Keep Designing" at bounding box center [620, 437] width 116 height 24
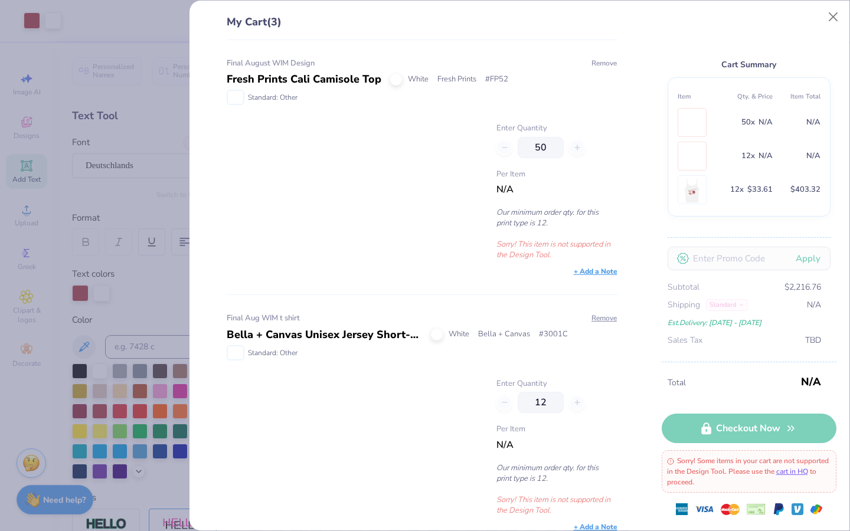
click at [592, 60] on button "Remove" at bounding box center [604, 63] width 27 height 11
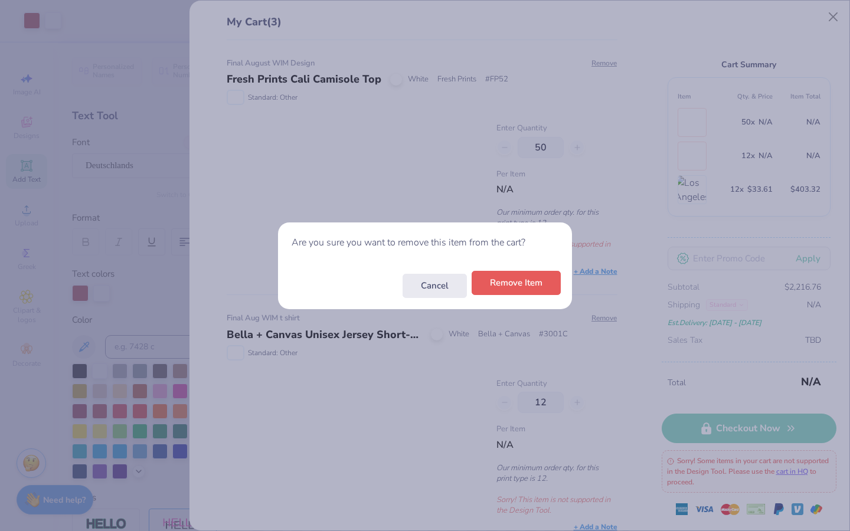
click at [505, 295] on button "Remove Item" at bounding box center [516, 283] width 89 height 24
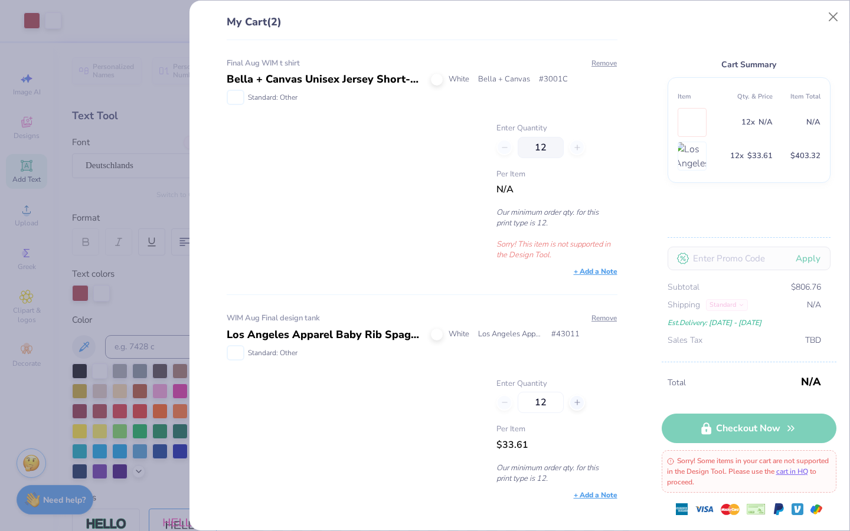
click at [737, 308] on span "Shipping Standard" at bounding box center [708, 305] width 80 height 13
click at [725, 301] on span "Shipping Standard" at bounding box center [708, 305] width 80 height 13
click at [739, 306] on span "Shipping Standard" at bounding box center [708, 305] width 80 height 13
click at [837, 17] on button "Close" at bounding box center [834, 17] width 22 height 22
